Goal: Transaction & Acquisition: Register for event/course

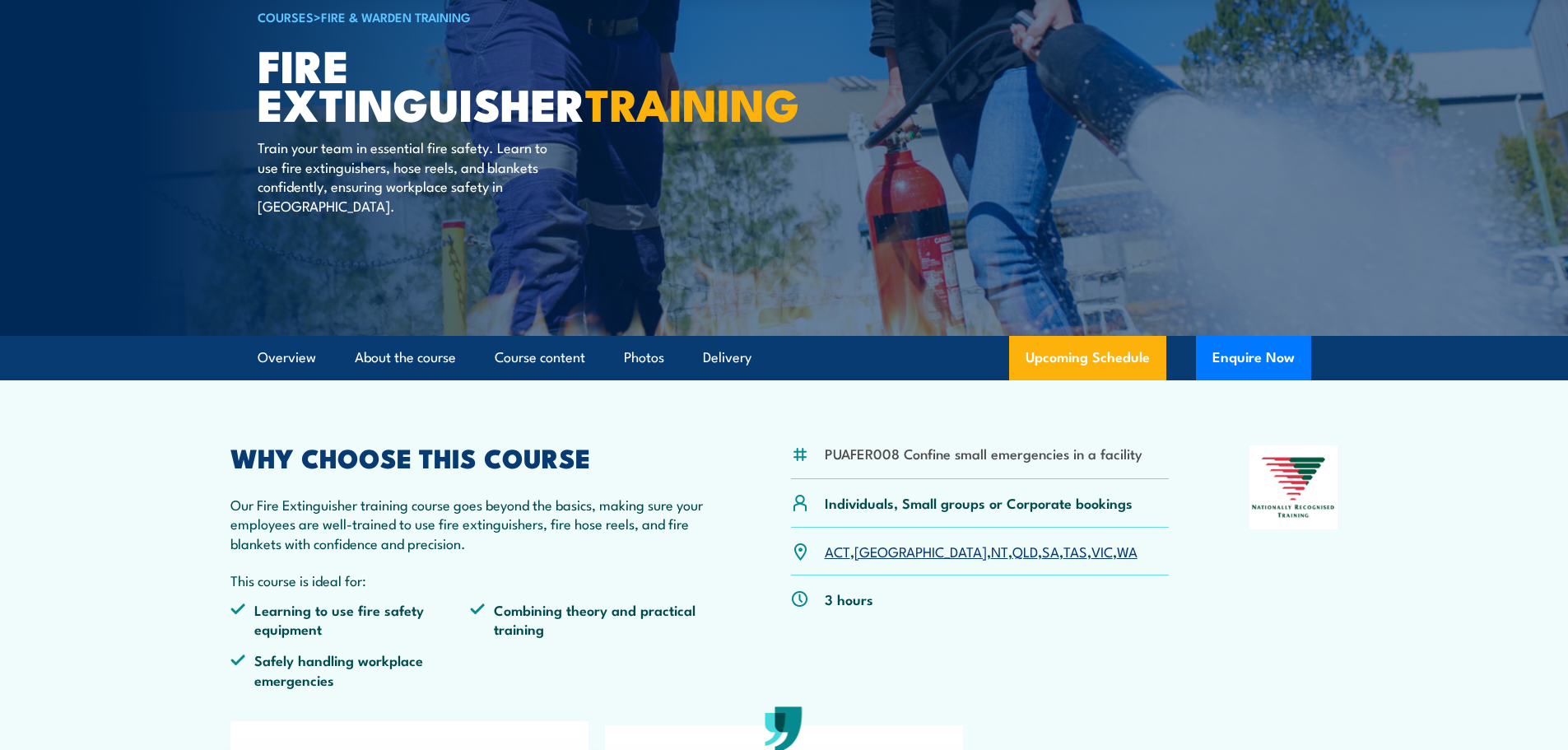
scroll to position [165, 0]
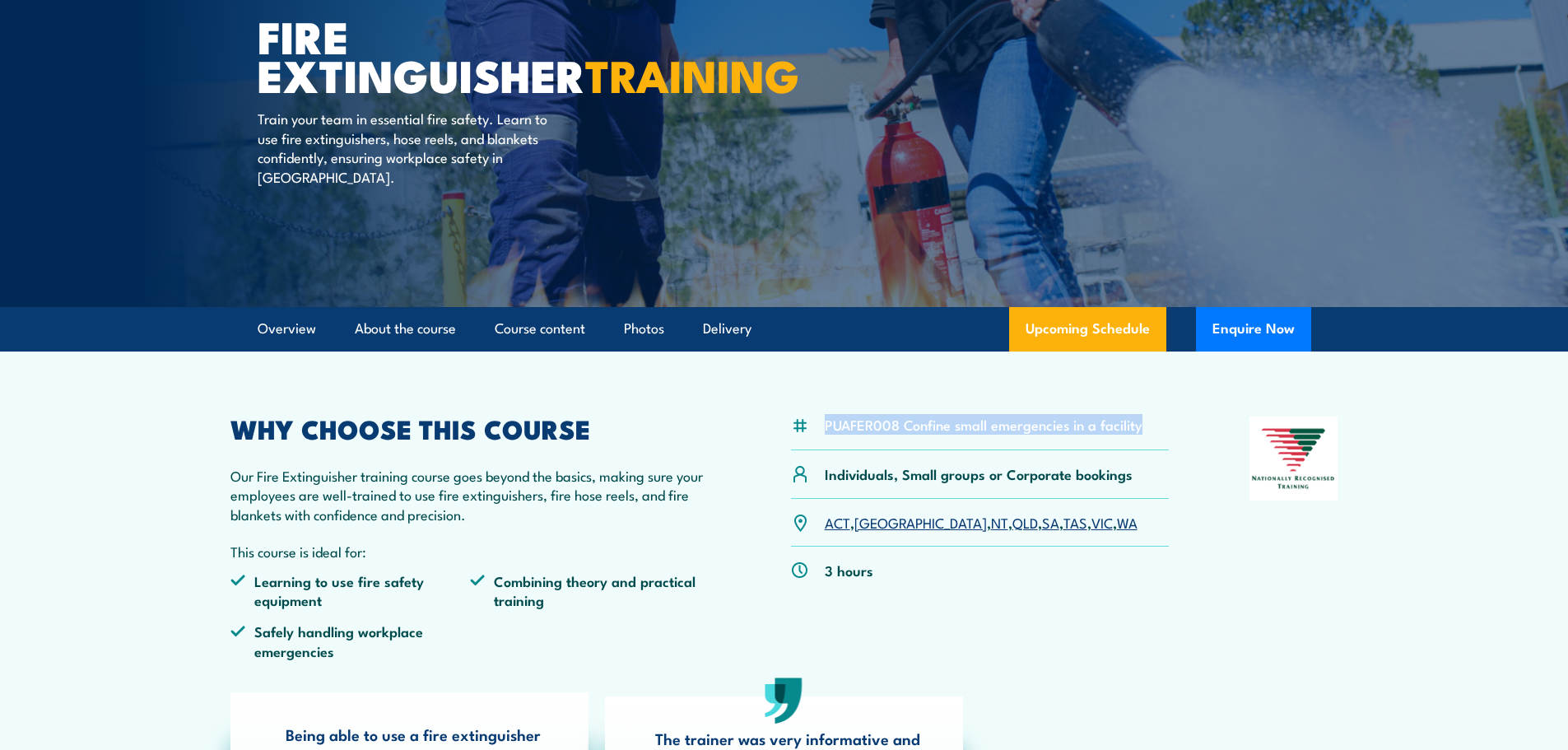
drag, startPoint x: 1138, startPoint y: 426, endPoint x: 823, endPoint y: 447, distance: 315.7
click at [817, 427] on div "PUAFER008 Confine small emergencies in a facility" at bounding box center [981, 433] width 379 height 34
copy li "PUAFER008 Confine small emergencies in a facility"
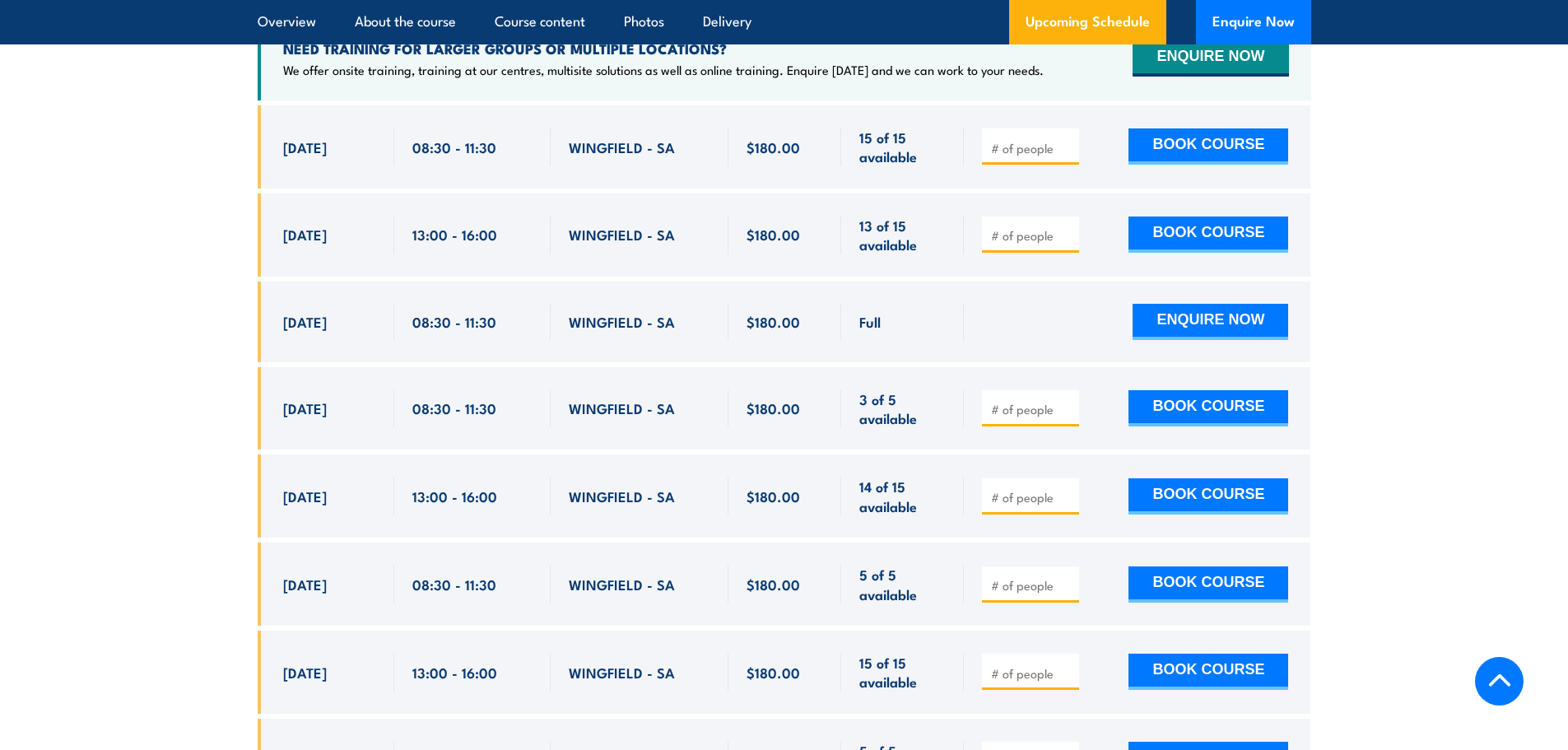
scroll to position [2962, 0]
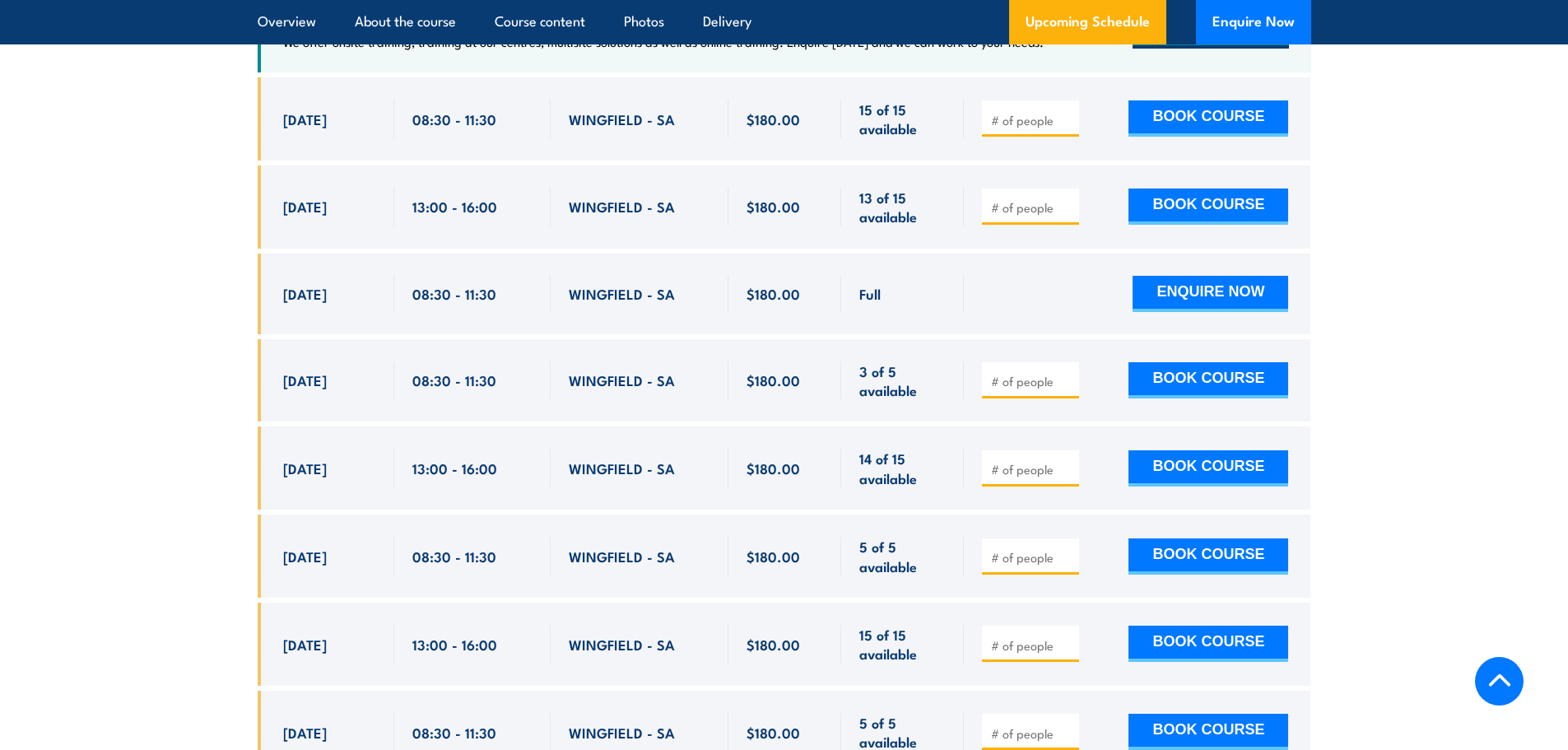
click at [1035, 373] on input "number" at bounding box center [1032, 381] width 82 height 16
type input "1"
click at [1178, 362] on button "BOOK COURSE" at bounding box center [1208, 380] width 160 height 36
